Goal: Information Seeking & Learning: Learn about a topic

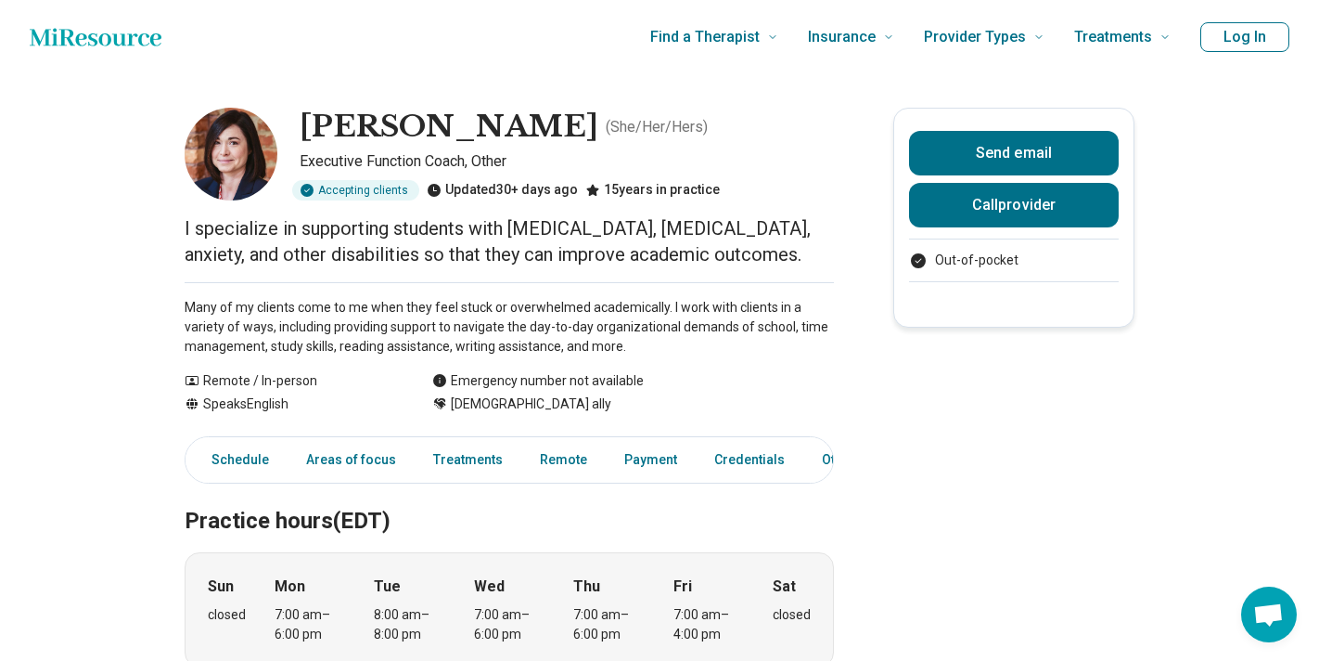
click at [308, 323] on p "Many of my clients come to me when they feel stuck or overwhelmed academically.…" at bounding box center [509, 327] width 649 height 58
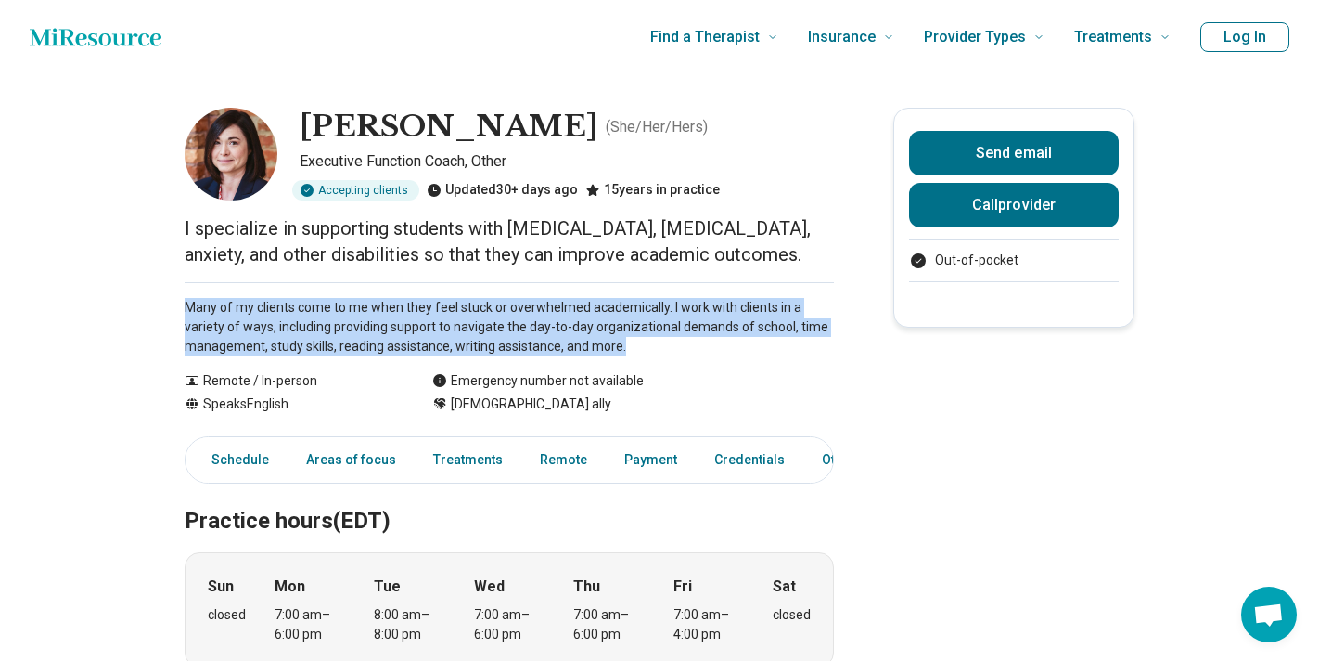
click at [308, 323] on p "Many of my clients come to me when they feel stuck or overwhelmed academically.…" at bounding box center [509, 327] width 649 height 58
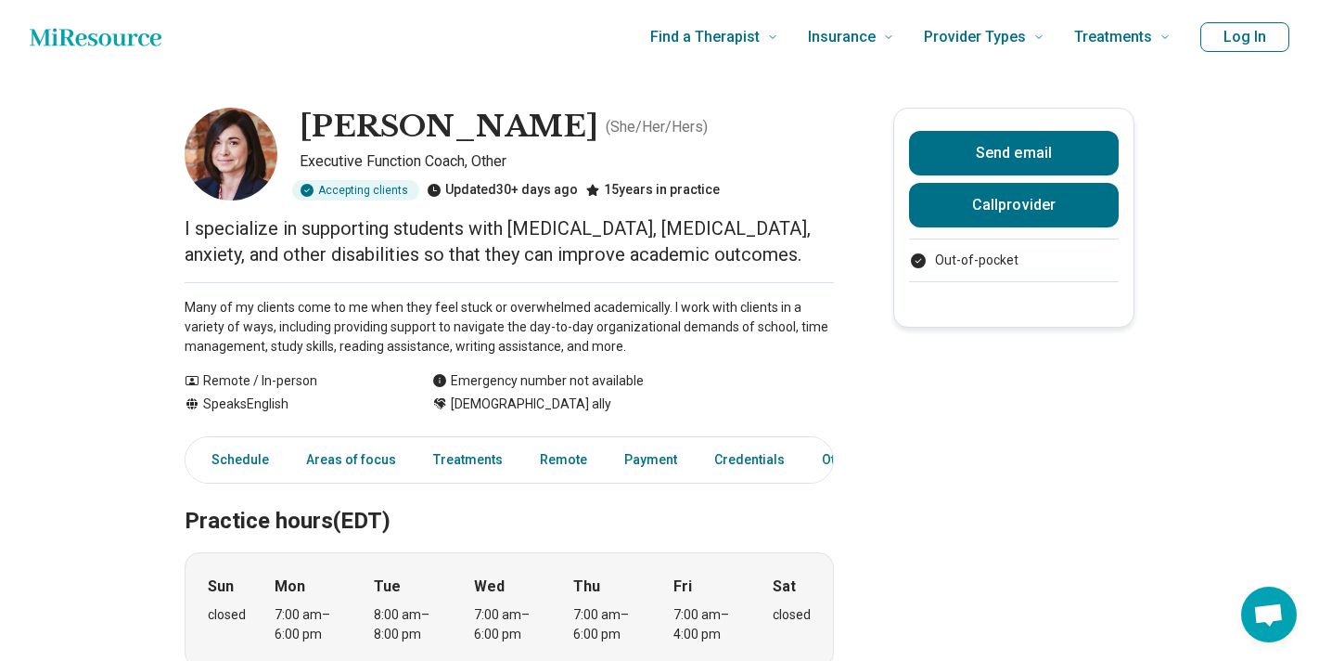
click at [308, 323] on p "Many of my clients come to me when they feel stuck or overwhelmed academically.…" at bounding box center [509, 327] width 649 height 58
click at [308, 325] on p "Many of my clients come to me when they feel stuck or overwhelmed academically.…" at bounding box center [509, 327] width 649 height 58
